Goal: Task Accomplishment & Management: Use online tool/utility

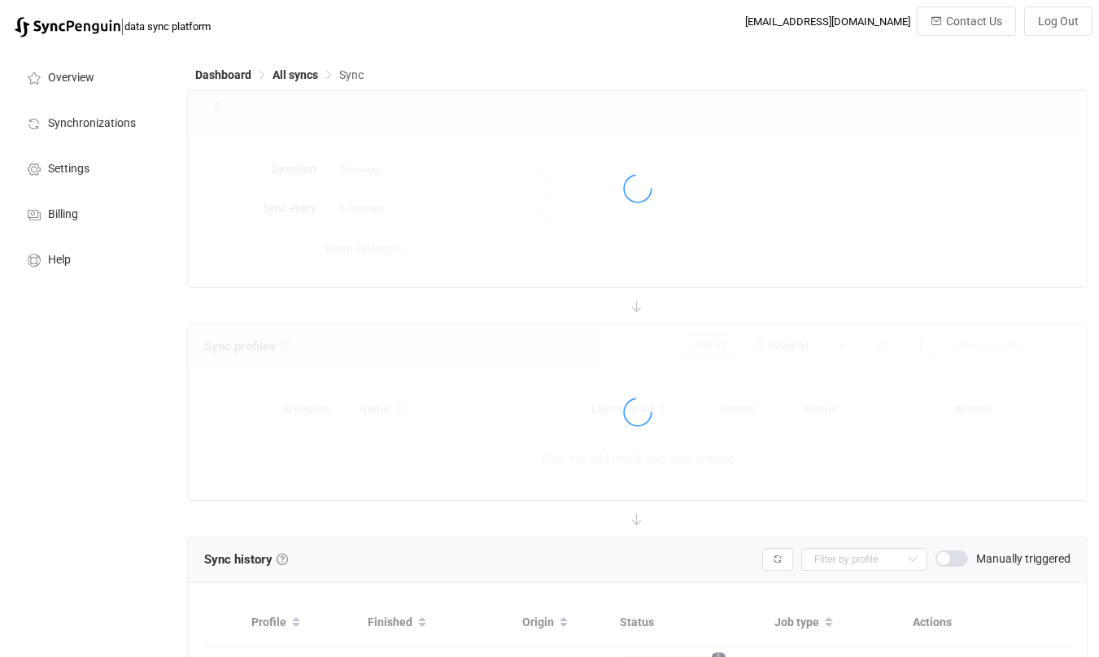
scroll to position [516, 0]
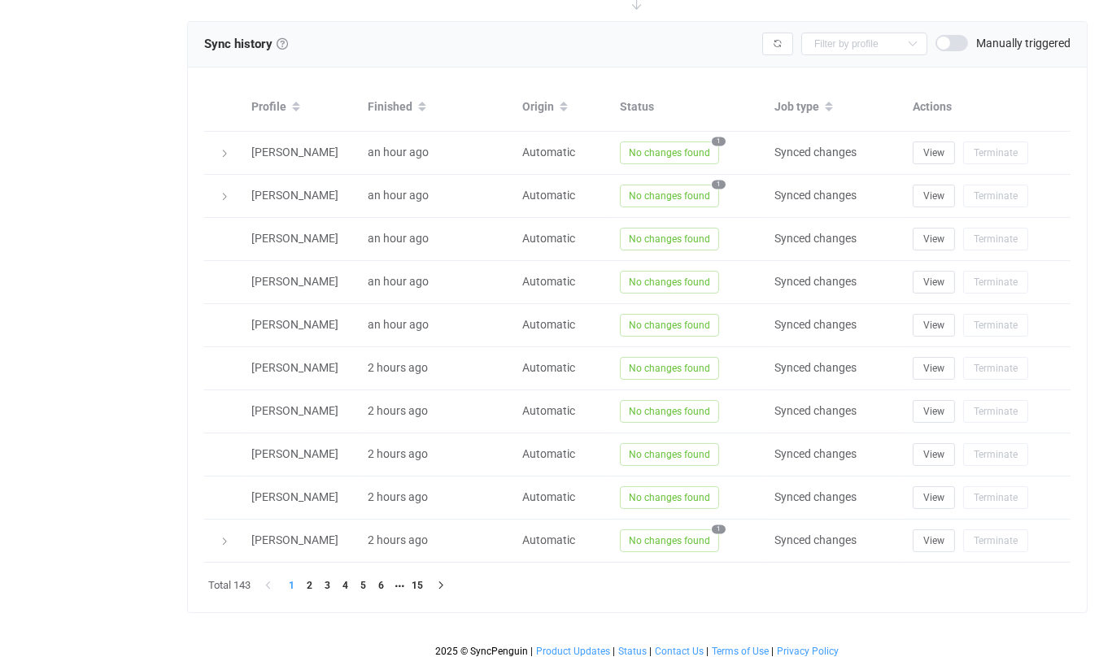
type input "15 minutes"
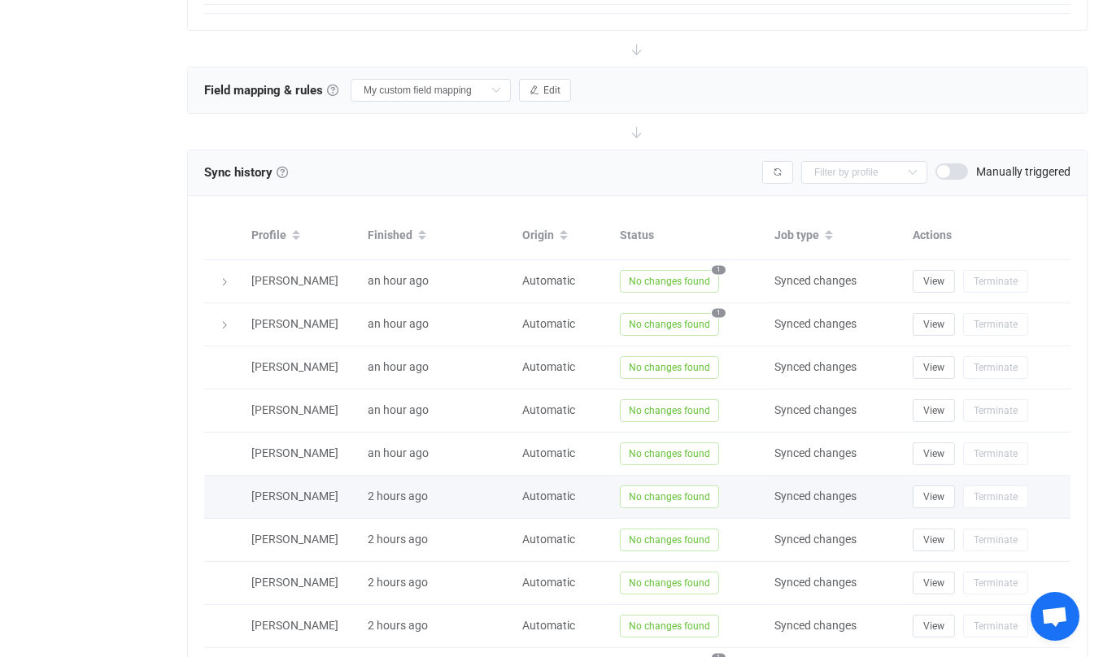
scroll to position [1161, 0]
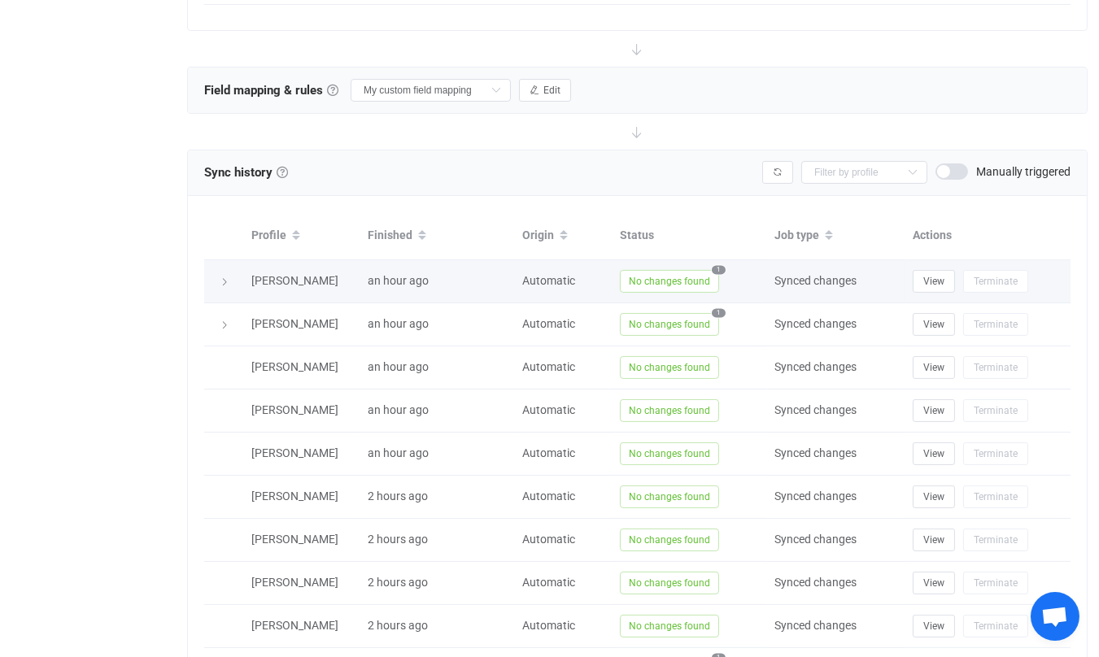
click at [227, 277] on icon at bounding box center [225, 282] width 10 height 10
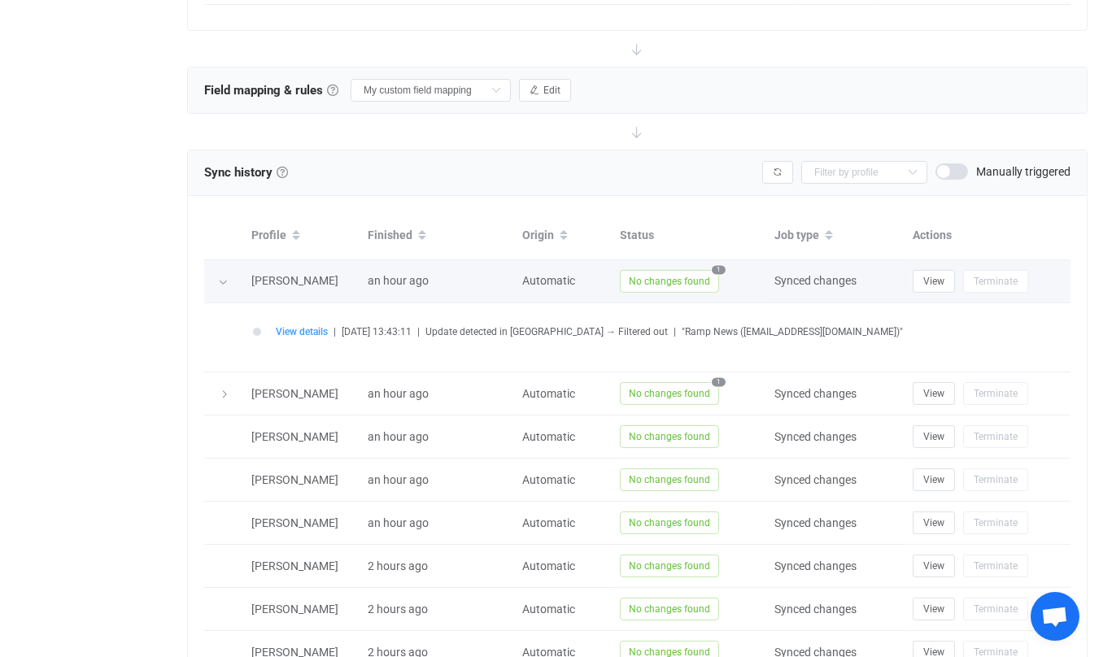
click at [227, 277] on icon at bounding box center [223, 282] width 10 height 10
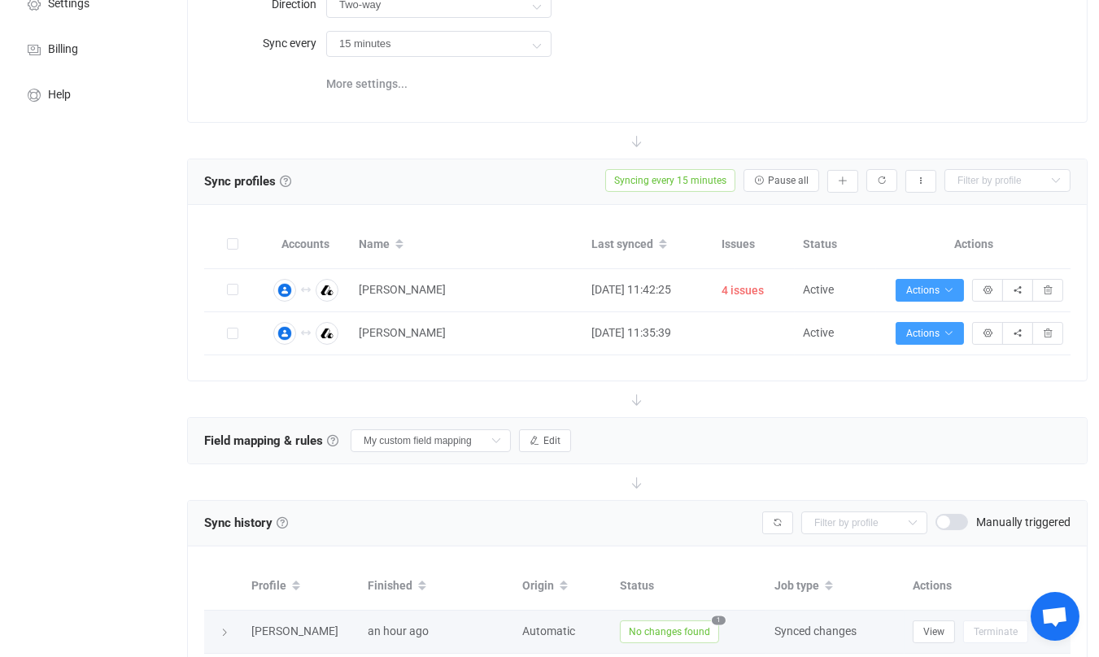
scroll to position [148, 0]
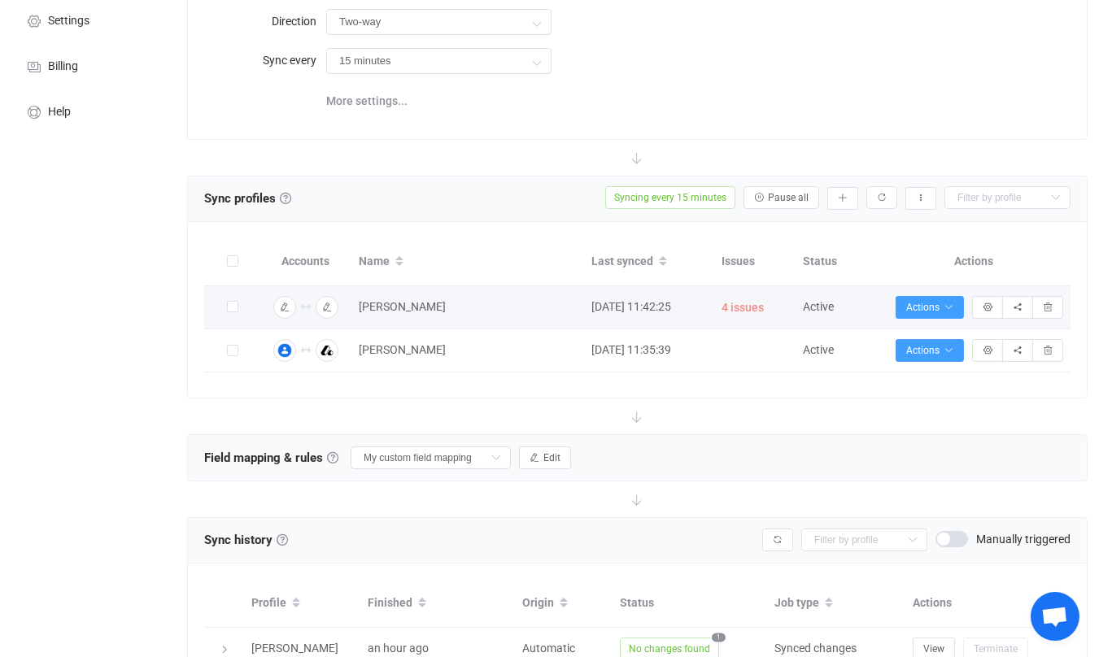
click at [753, 305] on span "4 issues" at bounding box center [742, 307] width 42 height 19
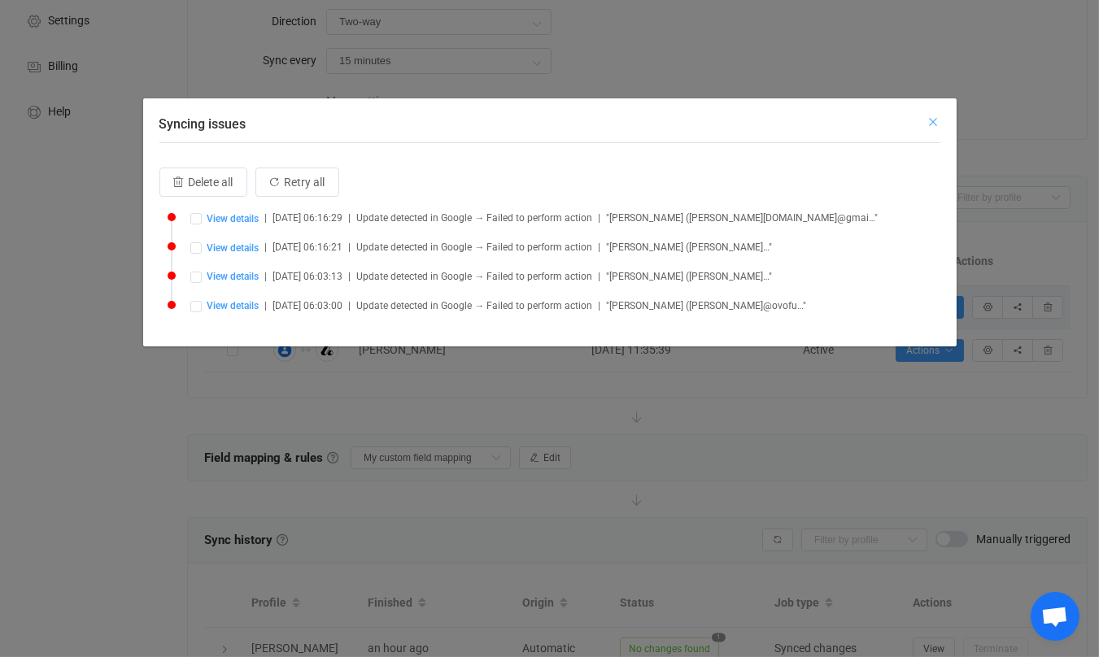
click at [937, 119] on icon "Close" at bounding box center [933, 121] width 13 height 13
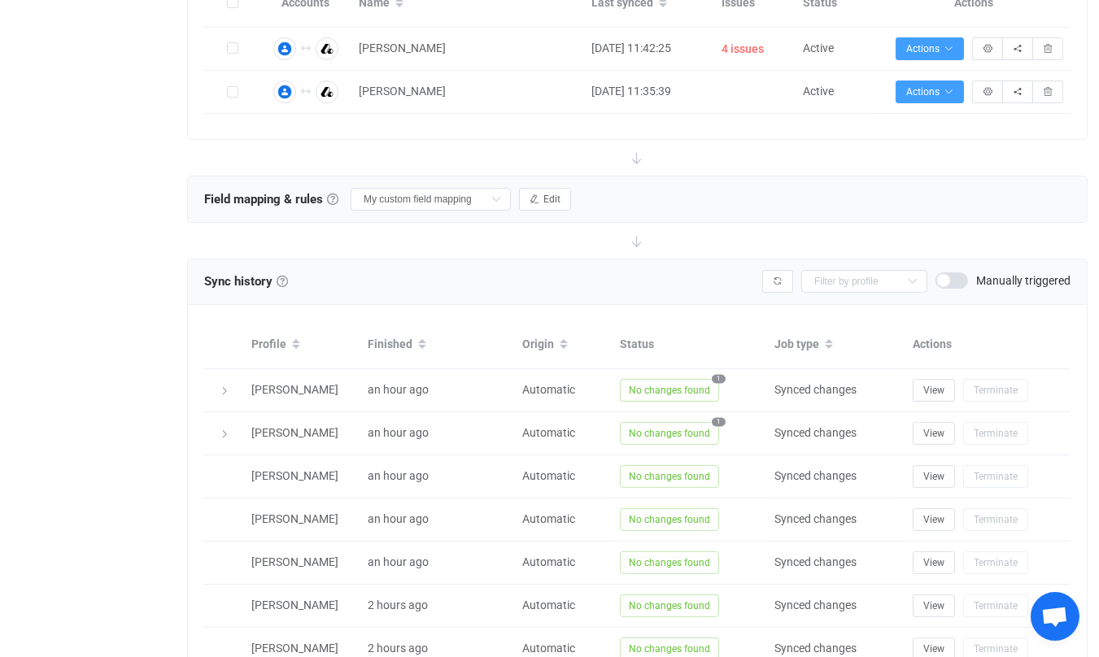
scroll to position [375, 0]
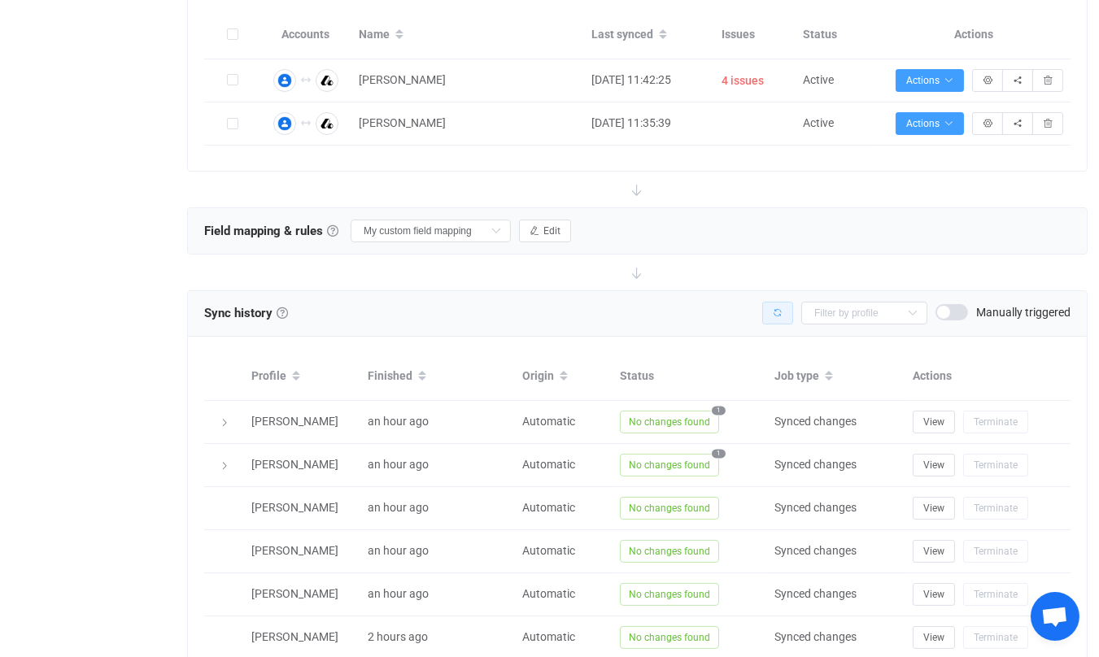
click at [782, 309] on icon "button" at bounding box center [777, 313] width 10 height 10
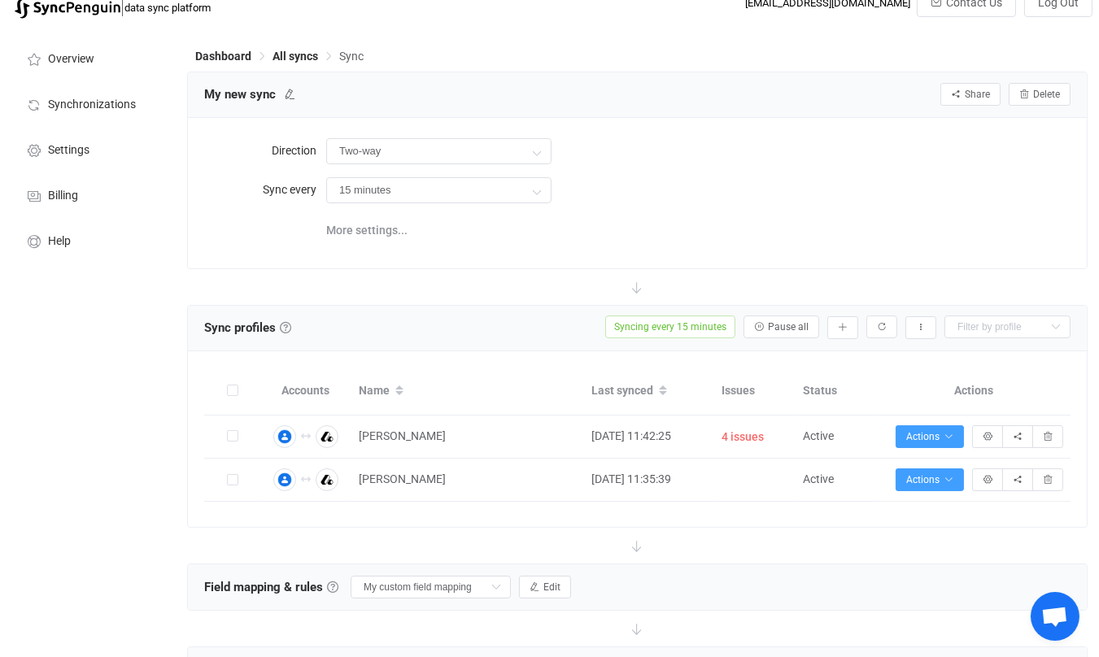
scroll to position [0, 0]
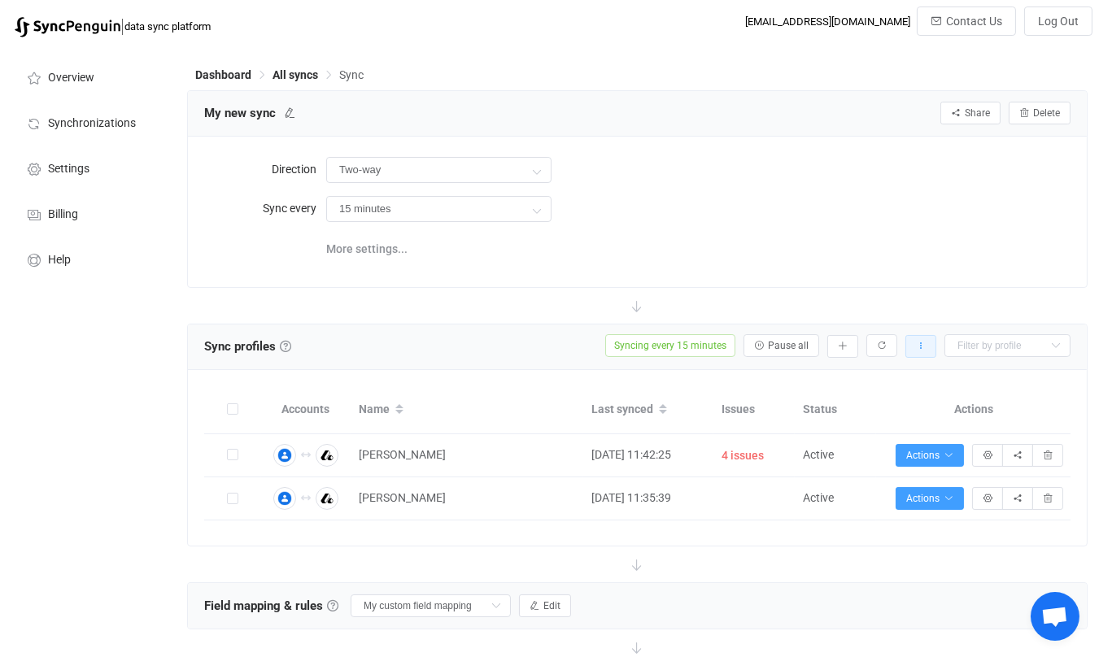
click at [925, 347] on icon "button" at bounding box center [921, 347] width 10 height 10
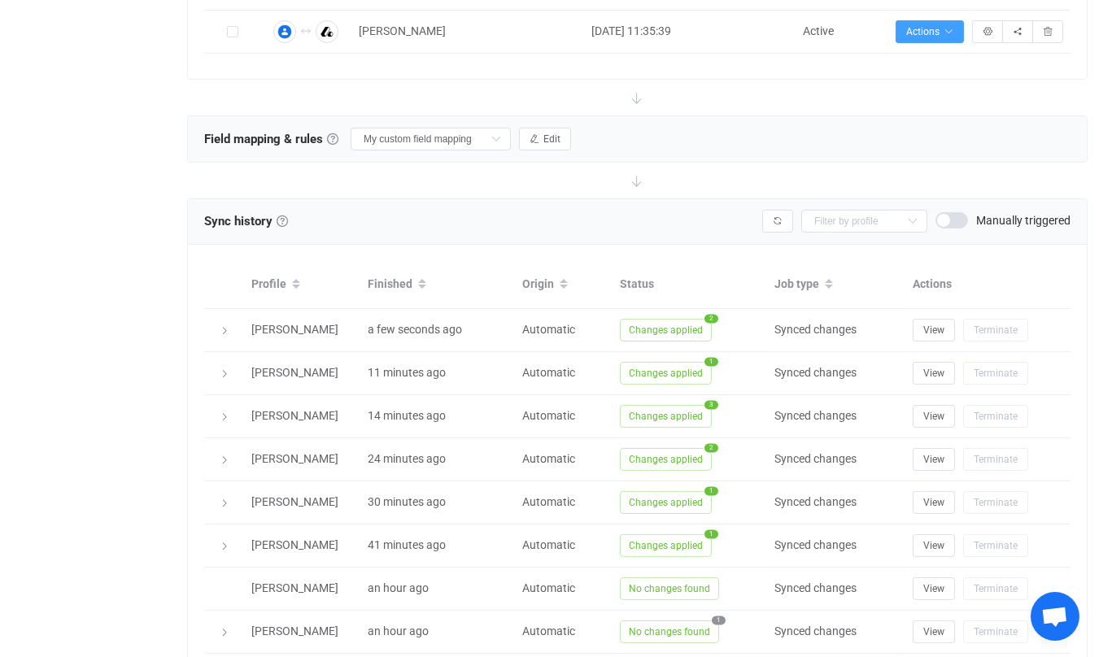
scroll to position [459, 0]
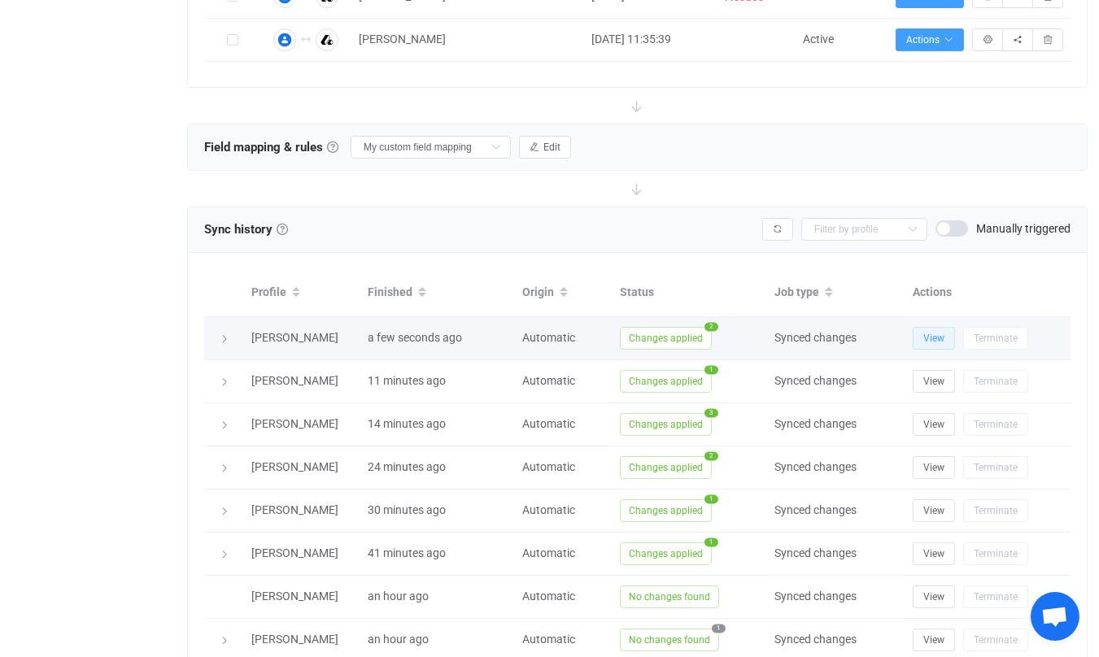
click at [931, 333] on span "View" at bounding box center [933, 338] width 21 height 11
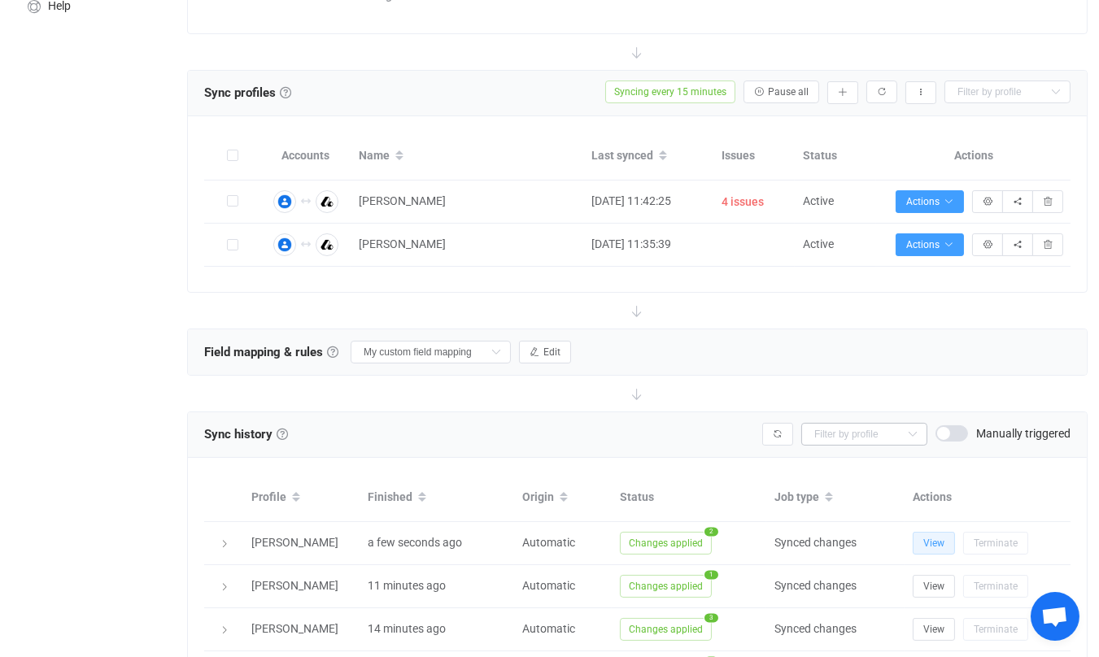
scroll to position [246, 0]
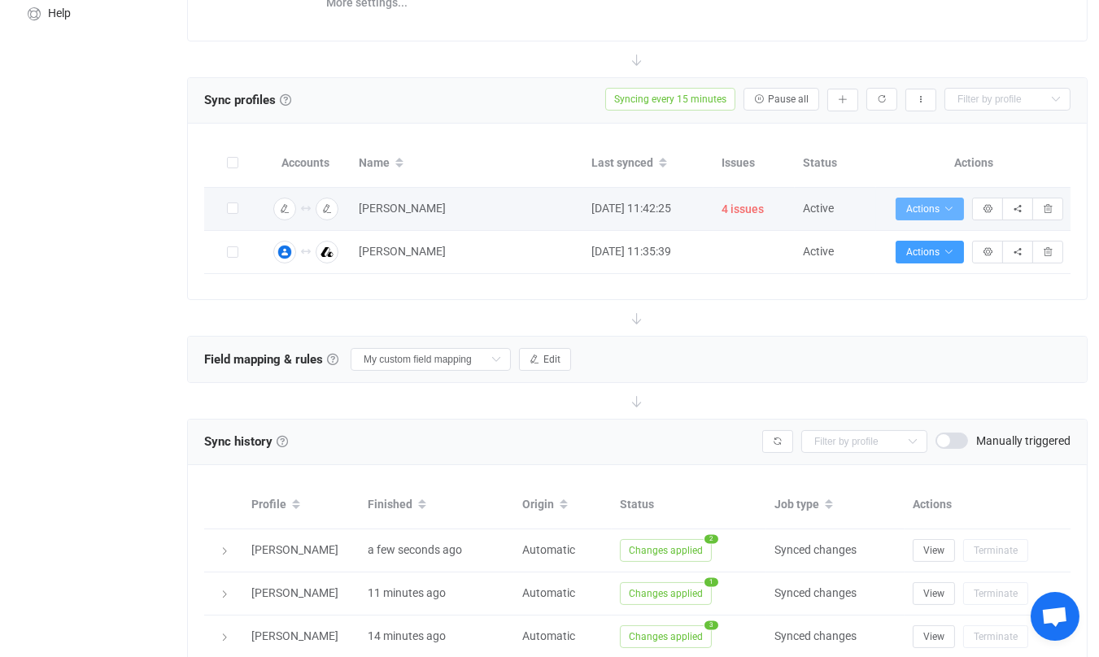
click at [952, 204] on icon "button" at bounding box center [948, 209] width 10 height 10
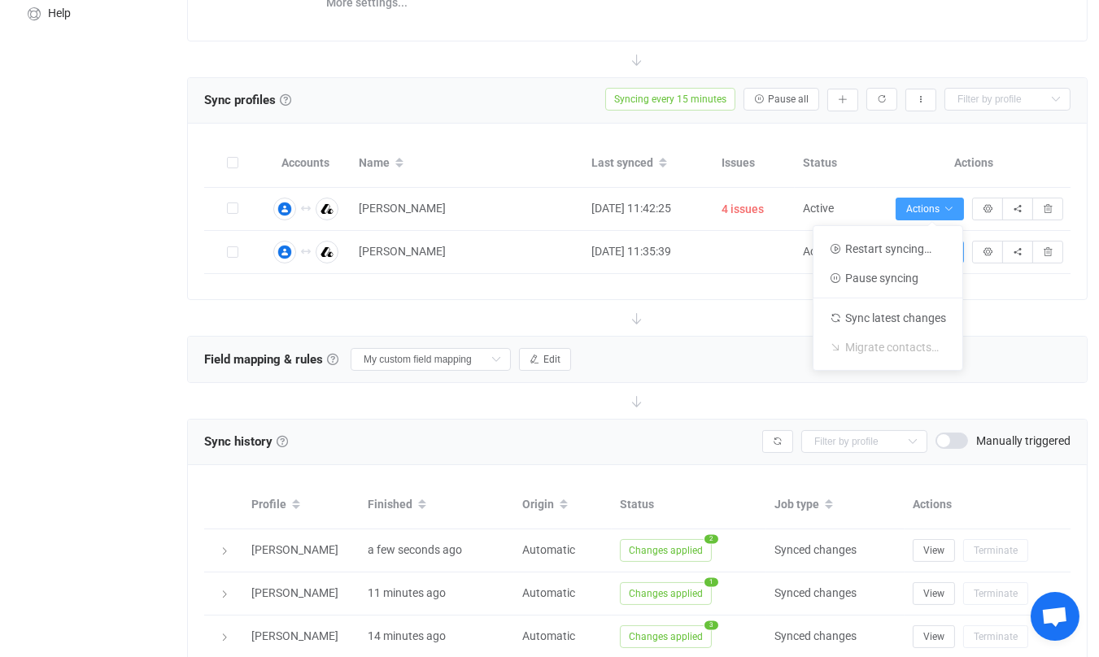
click at [720, 287] on div "Accounts Name Last synced Issues Status Actions Connection results Connection r…" at bounding box center [637, 212] width 899 height 176
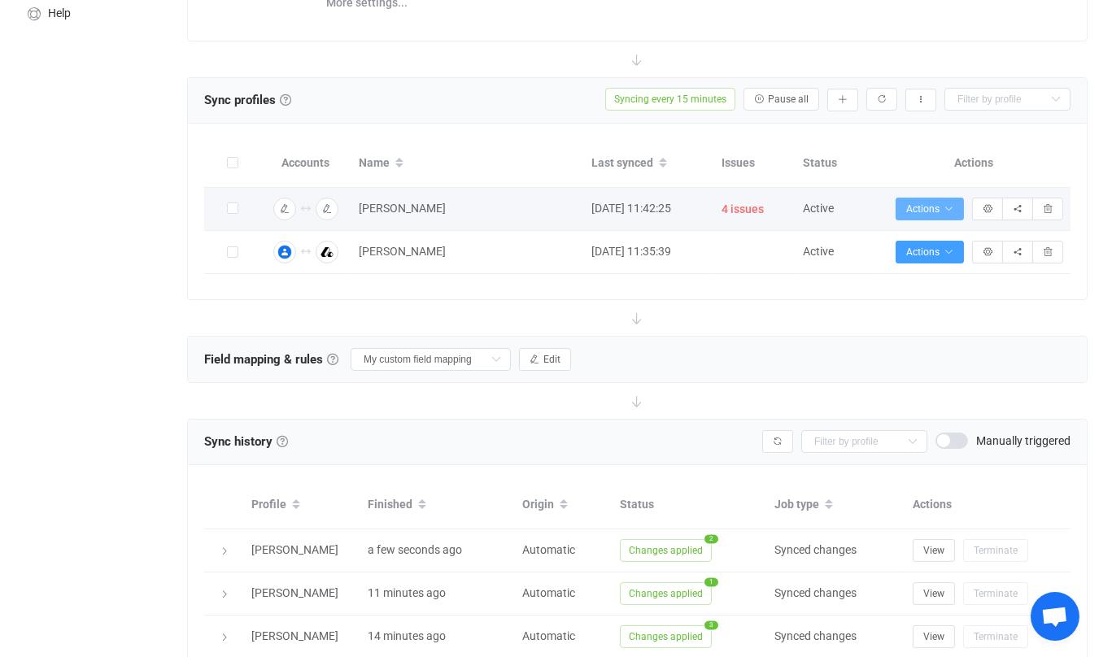
click at [947, 204] on icon "button" at bounding box center [948, 209] width 10 height 10
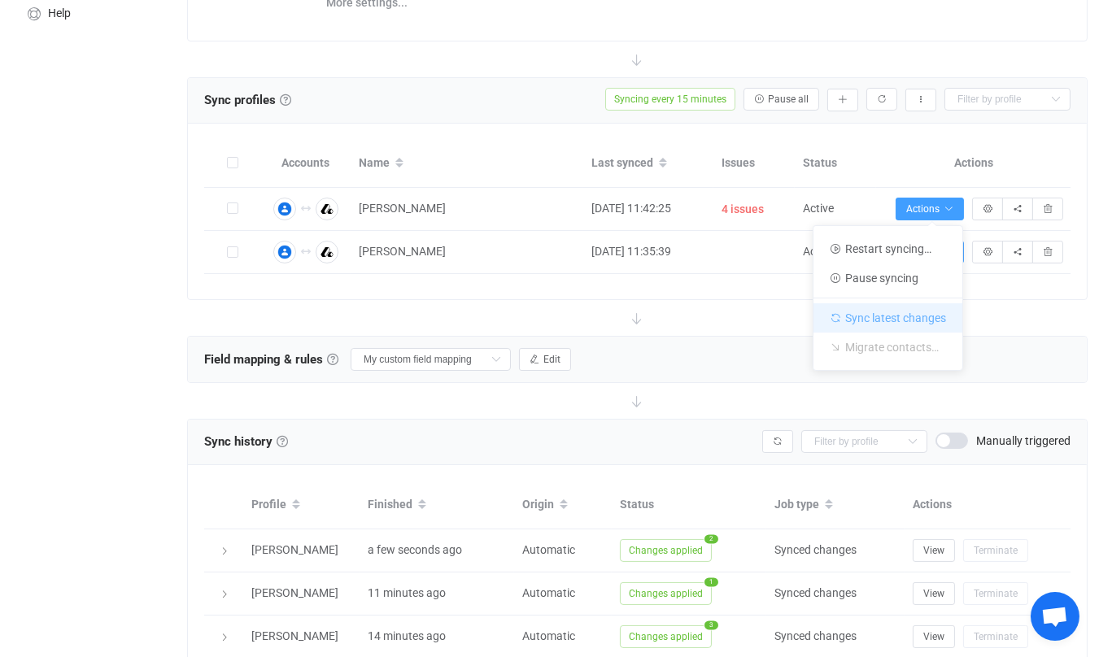
click at [939, 308] on li "Sync latest changes" at bounding box center [887, 315] width 149 height 35
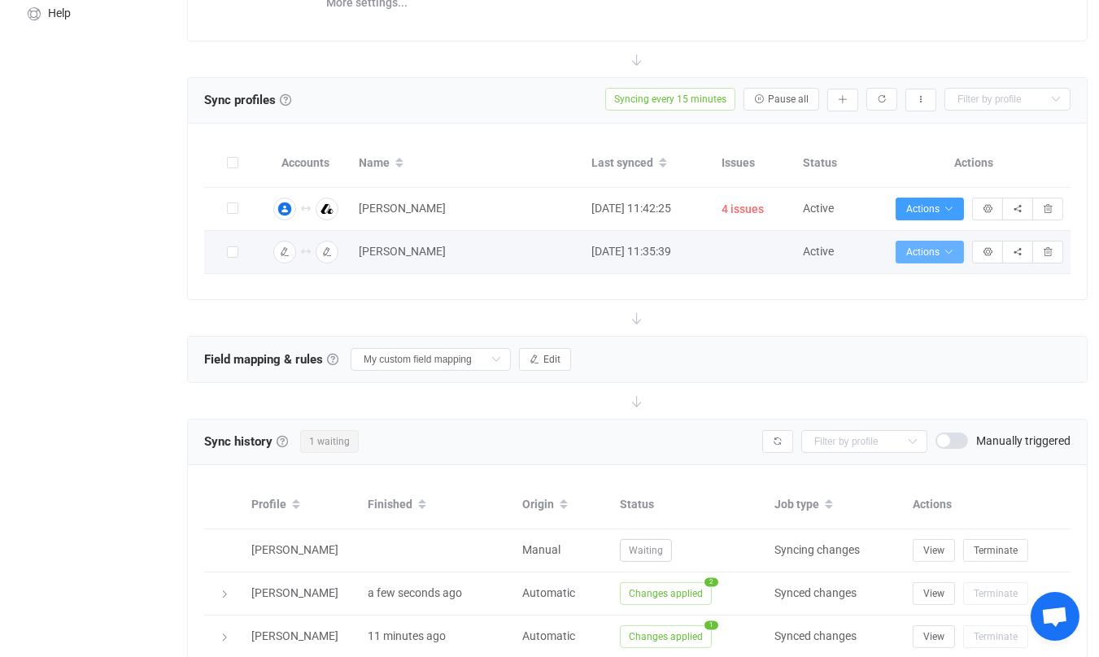
click at [948, 250] on icon "button" at bounding box center [948, 252] width 10 height 10
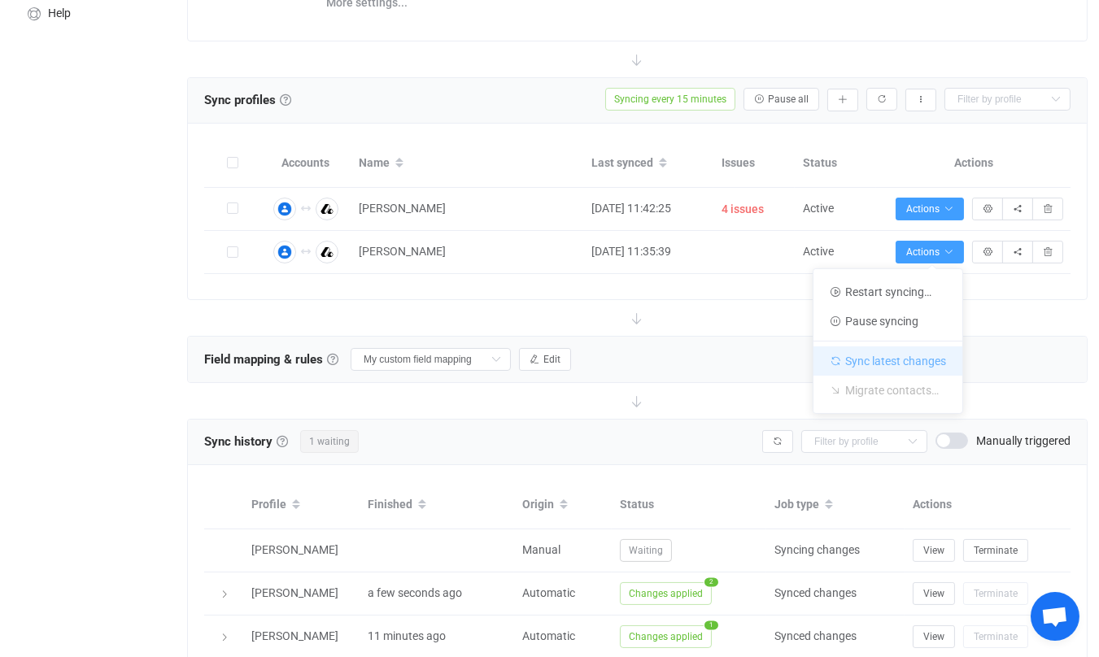
click at [932, 359] on li "Sync latest changes" at bounding box center [887, 358] width 149 height 35
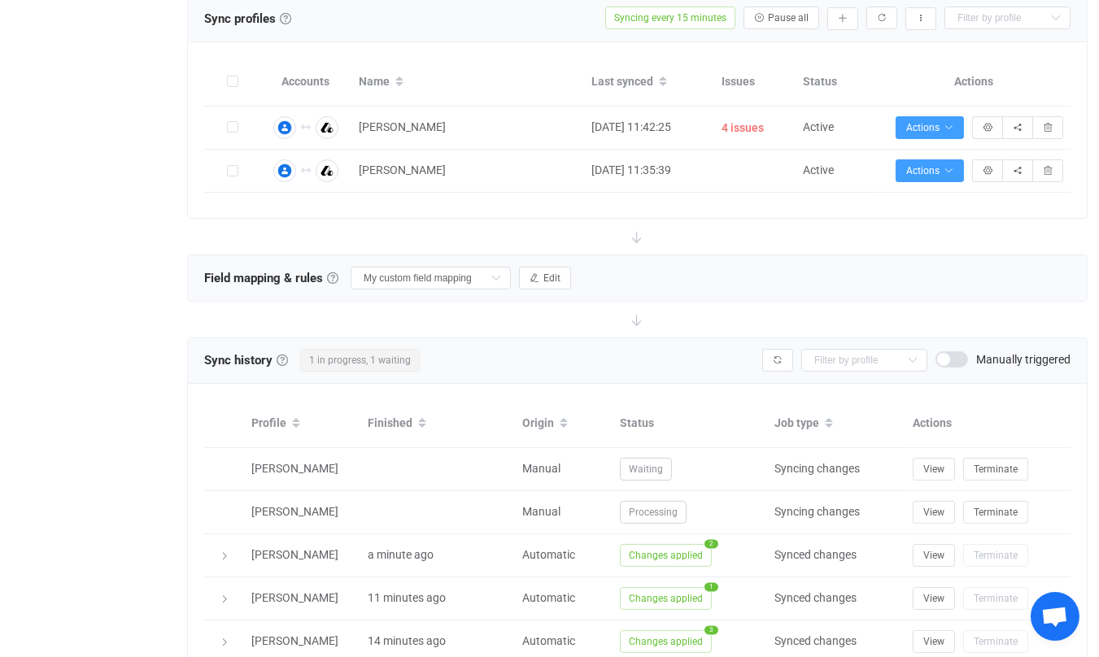
scroll to position [342, 0]
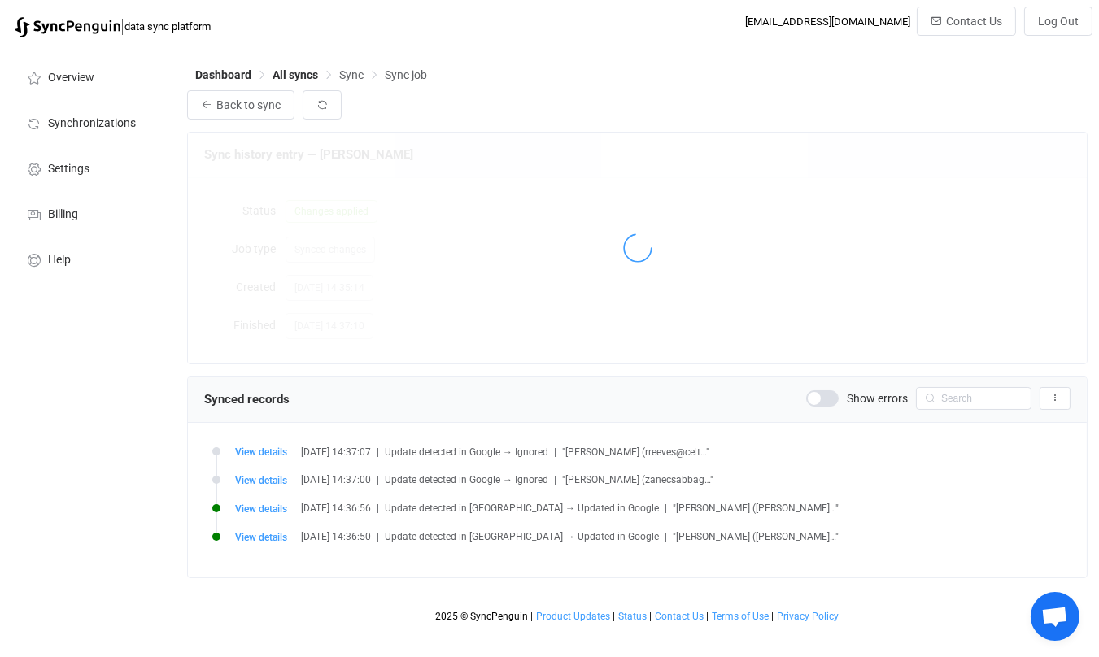
scroll to position [1161, 0]
